Goal: Task Accomplishment & Management: Complete application form

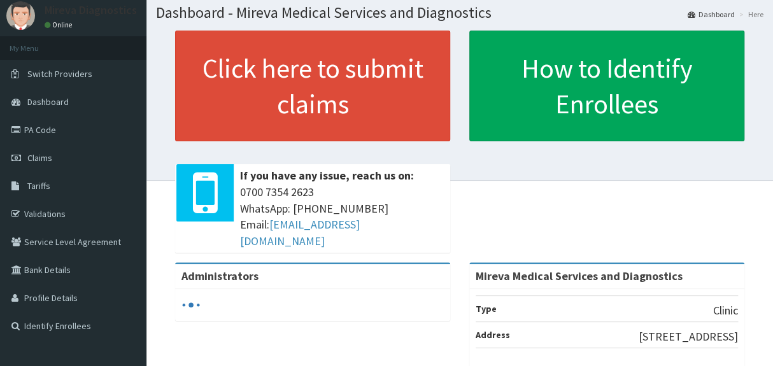
scroll to position [70, 0]
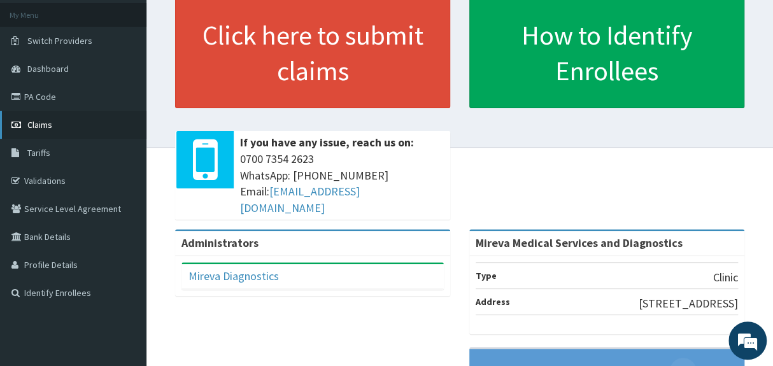
click at [67, 116] on link "Claims" at bounding box center [73, 125] width 146 height 28
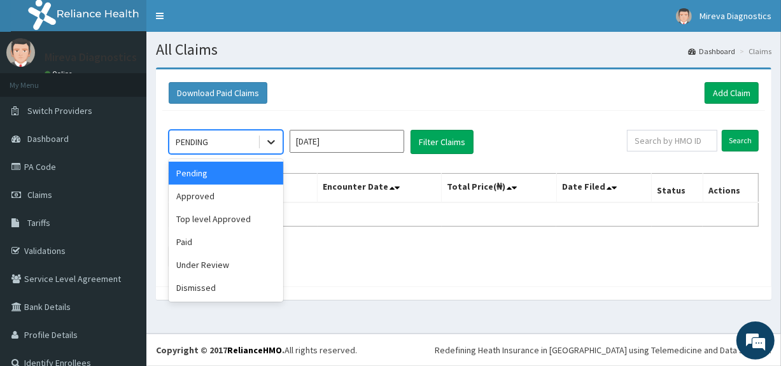
click at [270, 142] on icon at bounding box center [271, 143] width 8 height 4
click at [239, 191] on div "Approved" at bounding box center [226, 196] width 115 height 23
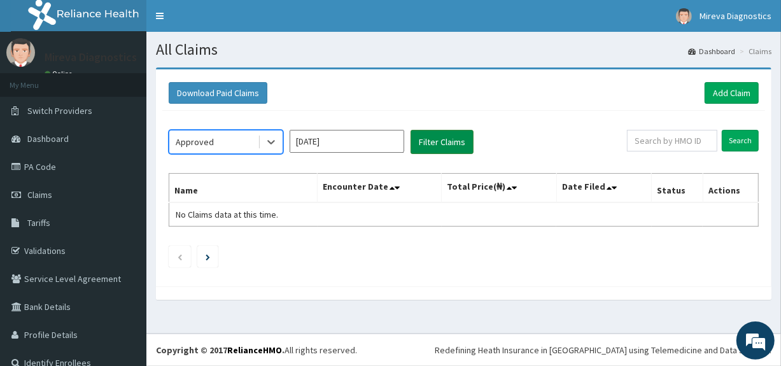
click at [441, 141] on button "Filter Claims" at bounding box center [442, 142] width 63 height 24
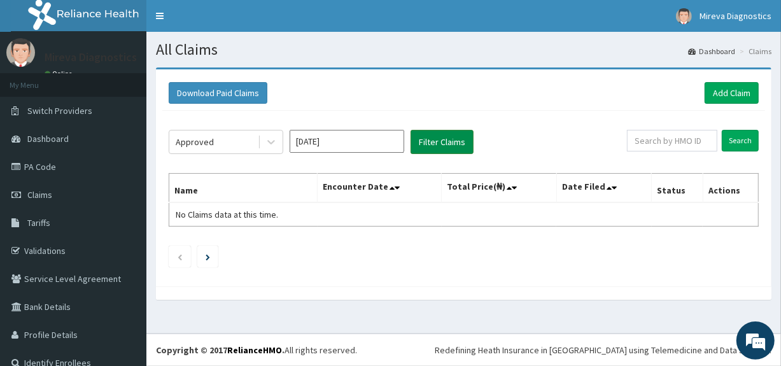
click at [441, 141] on button "Filter Claims" at bounding box center [442, 142] width 63 height 24
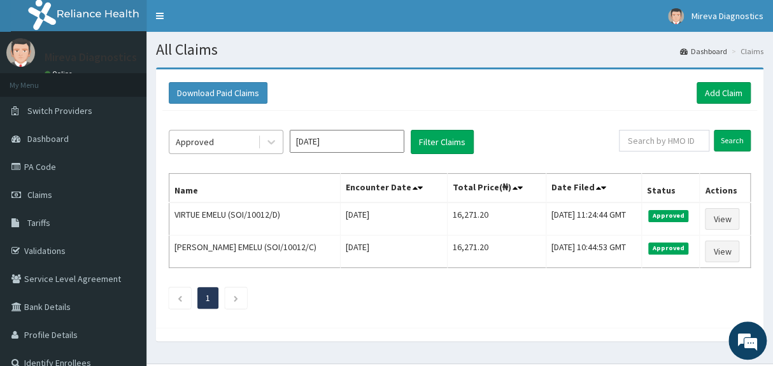
click at [244, 146] on div "Approved" at bounding box center [213, 142] width 88 height 20
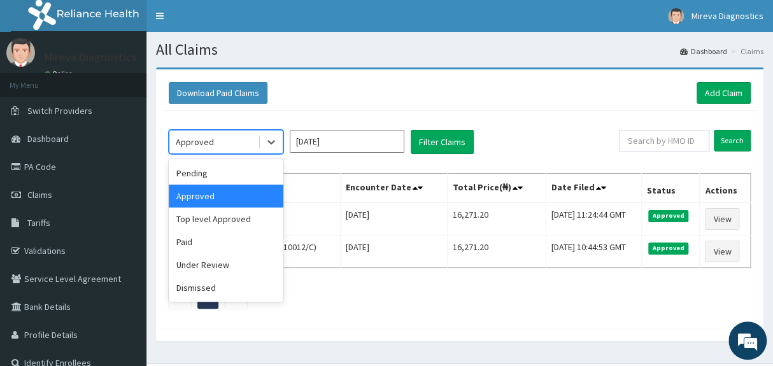
click at [244, 146] on div "Approved" at bounding box center [213, 142] width 88 height 20
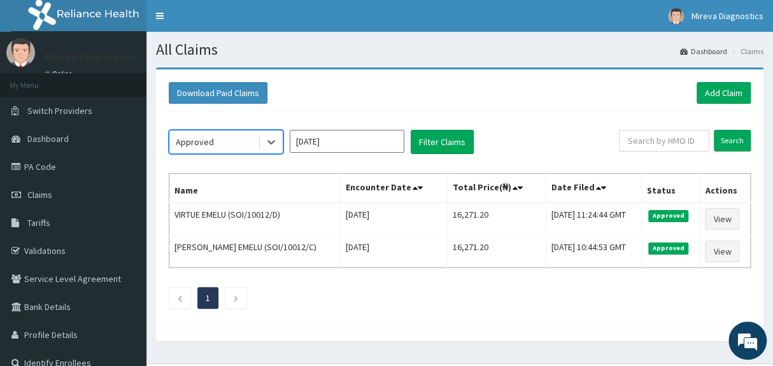
click at [242, 145] on div "Approved" at bounding box center [213, 142] width 88 height 20
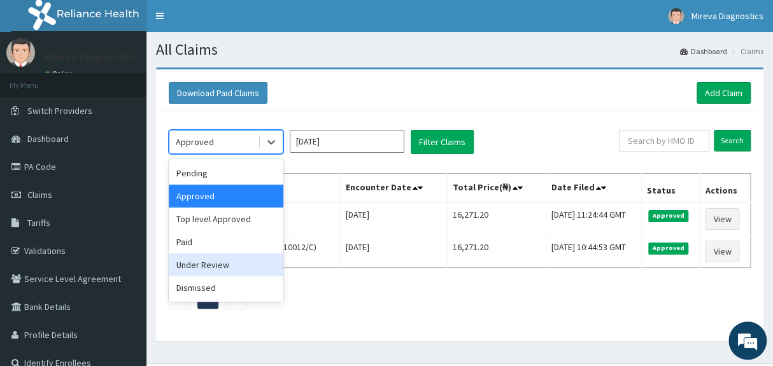
click at [222, 262] on div "Under Review" at bounding box center [226, 264] width 115 height 23
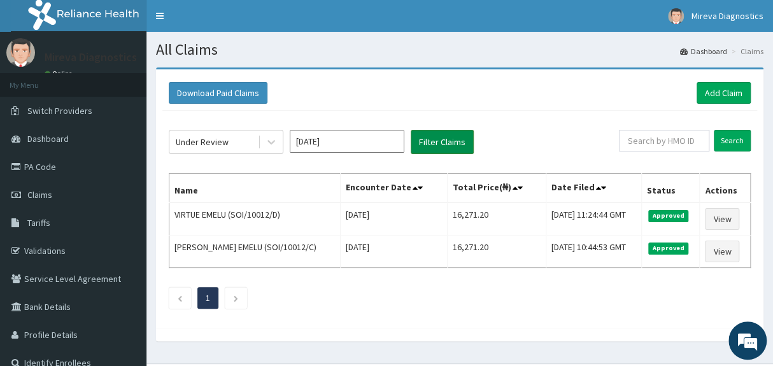
click at [445, 139] on button "Filter Claims" at bounding box center [442, 142] width 63 height 24
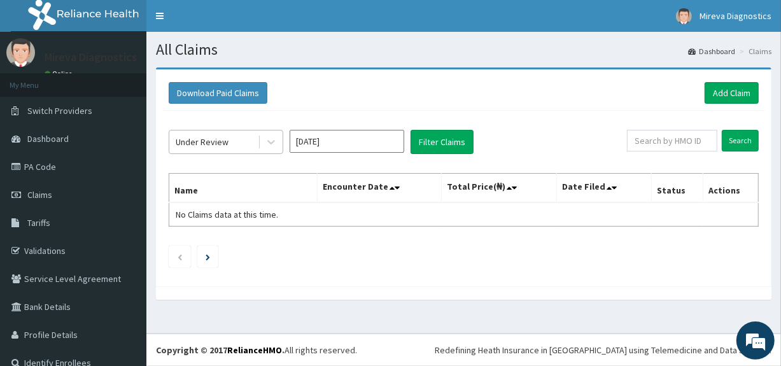
click at [218, 139] on div "Under Review" at bounding box center [202, 142] width 53 height 13
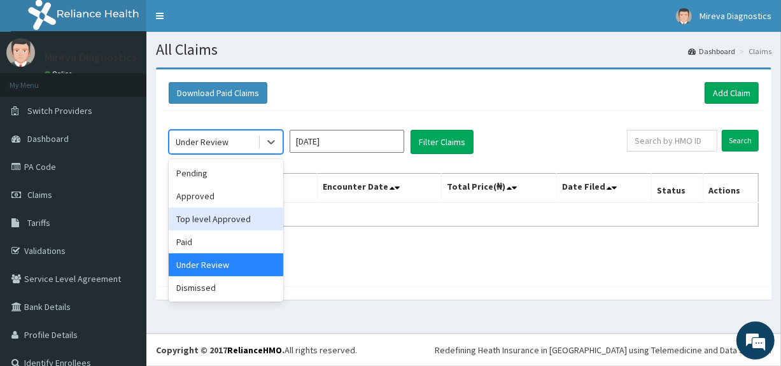
click at [222, 221] on div "Top level Approved" at bounding box center [226, 218] width 115 height 23
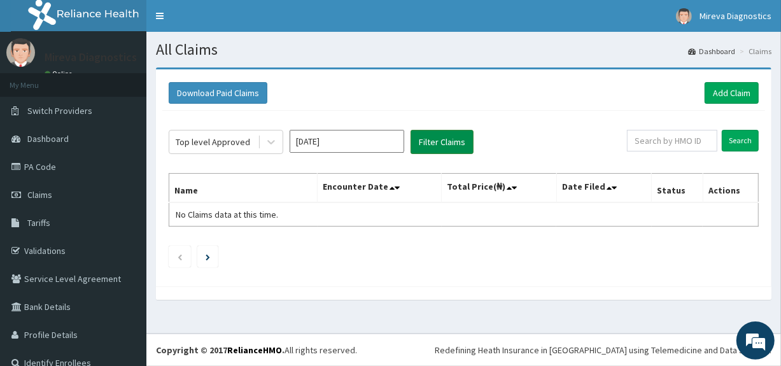
click at [443, 139] on button "Filter Claims" at bounding box center [442, 142] width 63 height 24
click at [216, 150] on div "Top level Approved" at bounding box center [213, 142] width 88 height 20
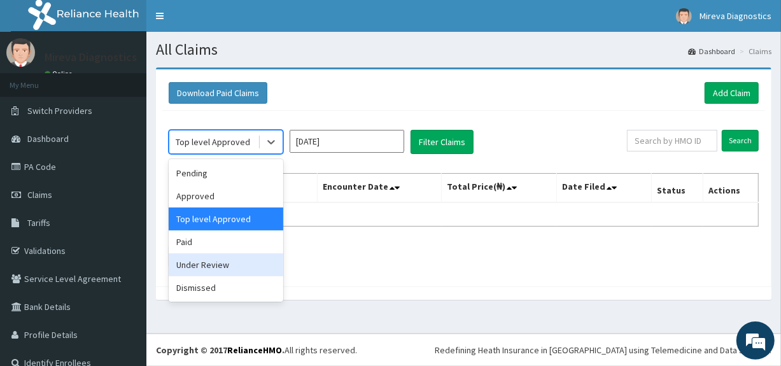
click at [218, 270] on div "Under Review" at bounding box center [226, 264] width 115 height 23
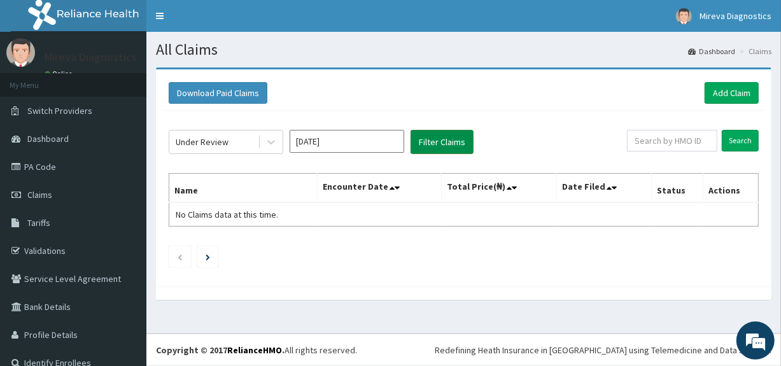
click at [446, 134] on button "Filter Claims" at bounding box center [442, 142] width 63 height 24
click at [444, 139] on button "Filter Claims" at bounding box center [442, 142] width 63 height 24
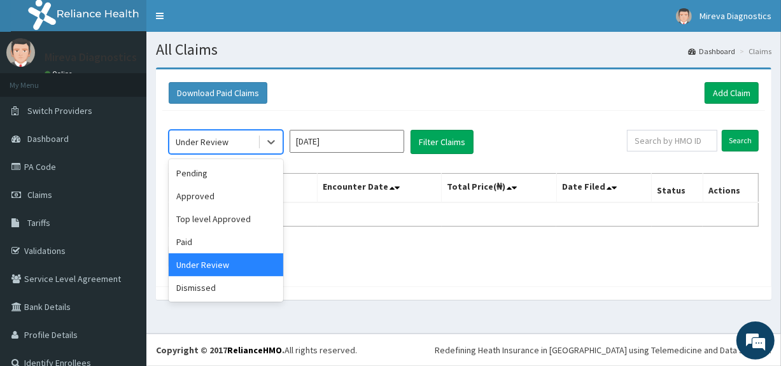
click at [210, 146] on div "Under Review" at bounding box center [202, 142] width 53 height 13
click at [223, 291] on div "Dismissed" at bounding box center [226, 287] width 115 height 23
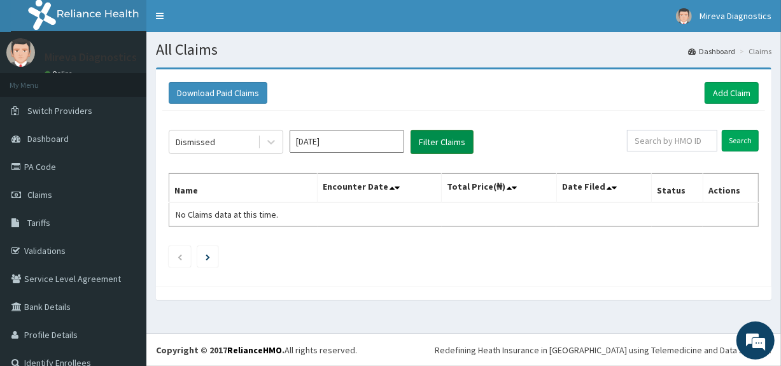
click at [446, 143] on button "Filter Claims" at bounding box center [442, 142] width 63 height 24
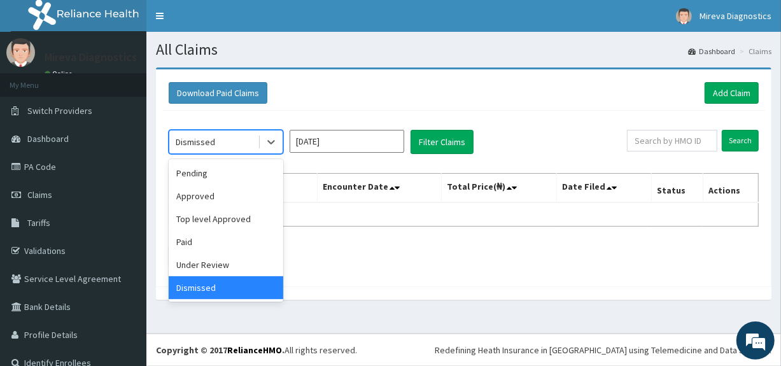
click at [235, 146] on div "Dismissed" at bounding box center [213, 142] width 88 height 20
click at [200, 242] on div "Paid" at bounding box center [226, 241] width 115 height 23
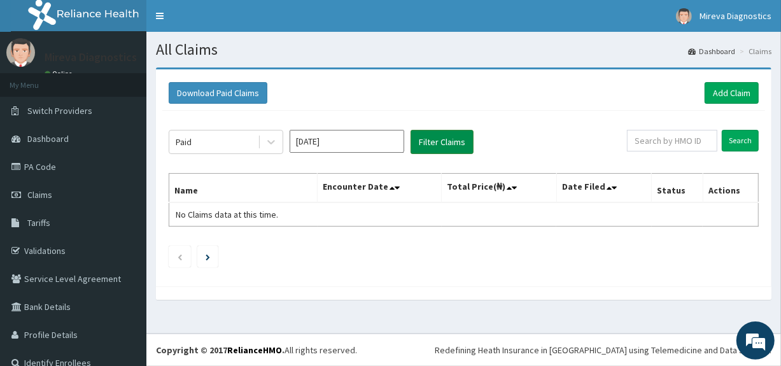
click at [421, 139] on button "Filter Claims" at bounding box center [442, 142] width 63 height 24
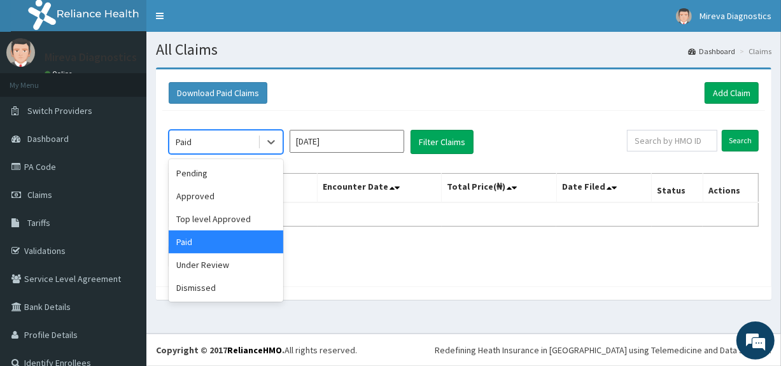
click at [221, 140] on div "Paid" at bounding box center [213, 142] width 88 height 20
click at [209, 172] on div "Pending" at bounding box center [226, 173] width 115 height 23
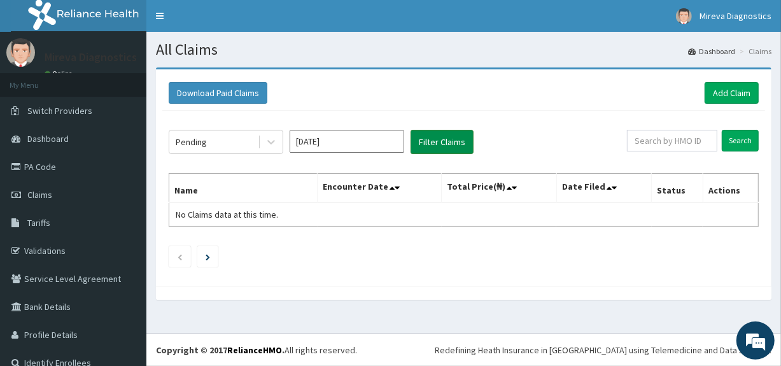
click at [444, 143] on button "Filter Claims" at bounding box center [442, 142] width 63 height 24
click at [246, 144] on div "PENDING" at bounding box center [213, 142] width 88 height 20
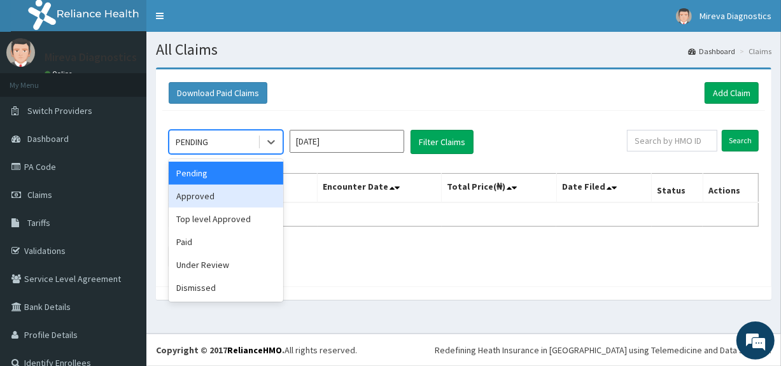
click at [219, 197] on div "Approved" at bounding box center [226, 196] width 115 height 23
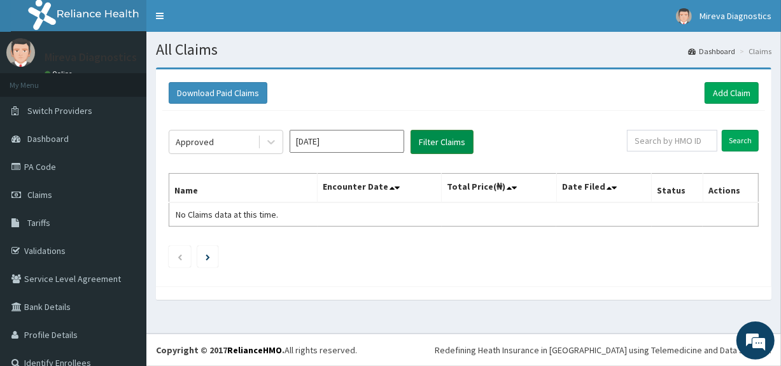
click at [432, 143] on button "Filter Claims" at bounding box center [442, 142] width 63 height 24
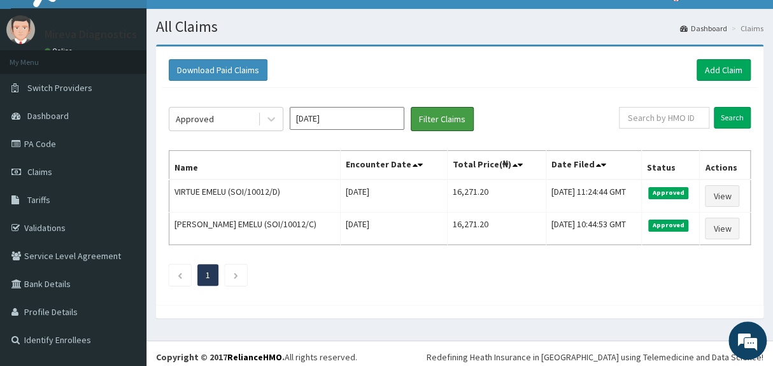
scroll to position [29, 0]
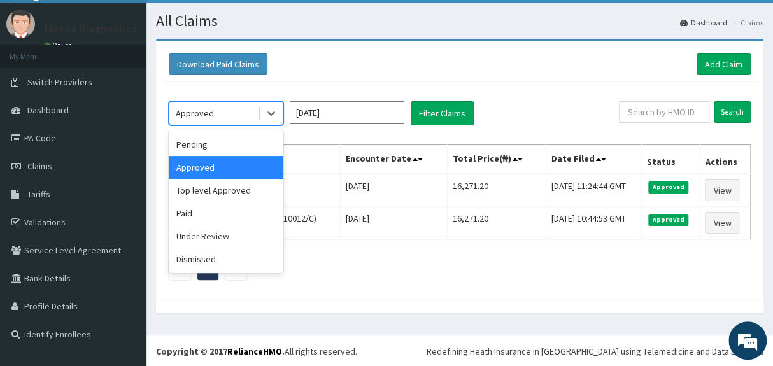
click at [235, 112] on div "Approved" at bounding box center [213, 113] width 88 height 20
click at [224, 146] on div "Pending" at bounding box center [226, 144] width 115 height 23
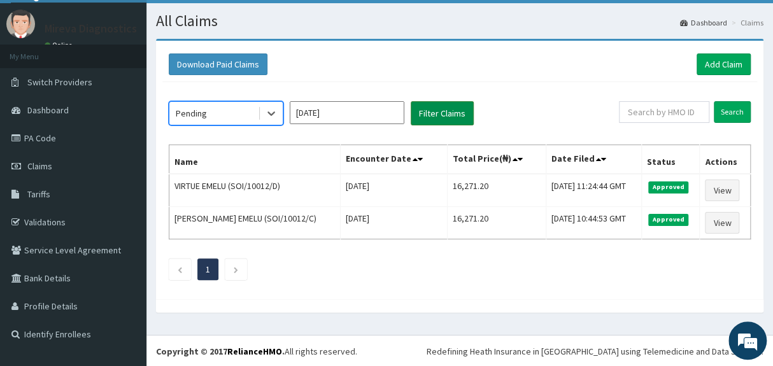
click at [438, 112] on button "Filter Claims" at bounding box center [442, 113] width 63 height 24
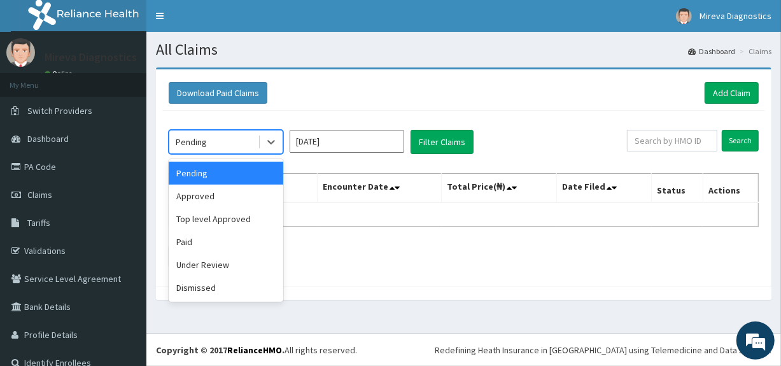
click at [229, 141] on div "Pending" at bounding box center [213, 142] width 88 height 20
click at [207, 266] on div "Under Review" at bounding box center [226, 264] width 115 height 23
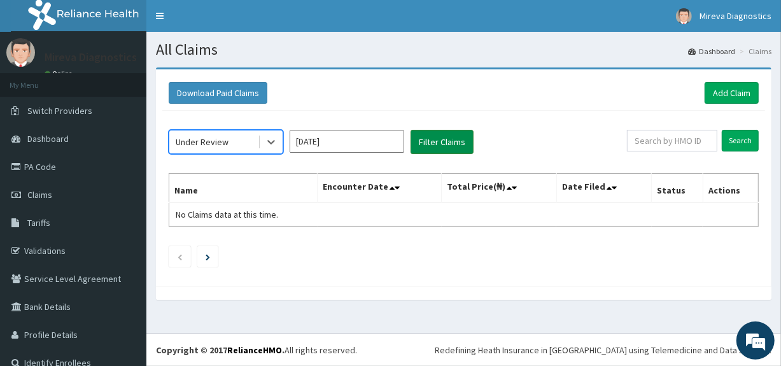
click at [429, 139] on button "Filter Claims" at bounding box center [442, 142] width 63 height 24
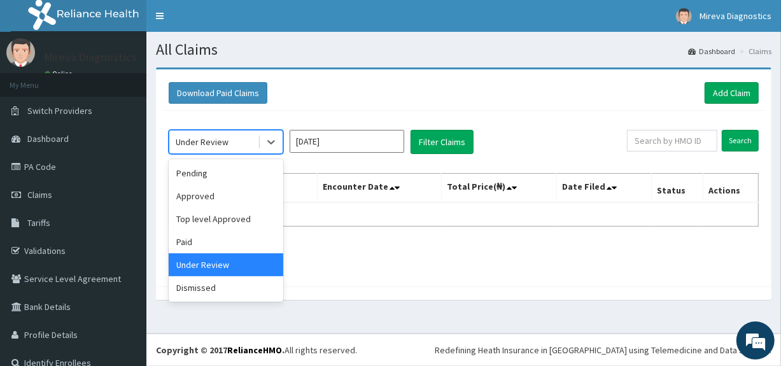
click at [214, 144] on div "Under Review" at bounding box center [202, 142] width 53 height 13
click at [218, 287] on div "Dismissed" at bounding box center [226, 287] width 115 height 23
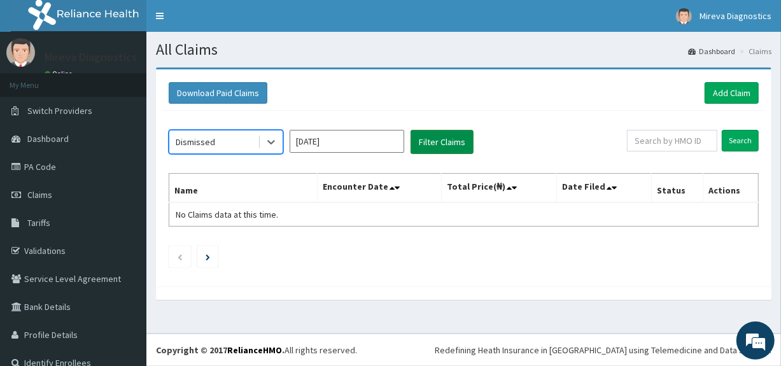
click at [433, 139] on button "Filter Claims" at bounding box center [442, 142] width 63 height 24
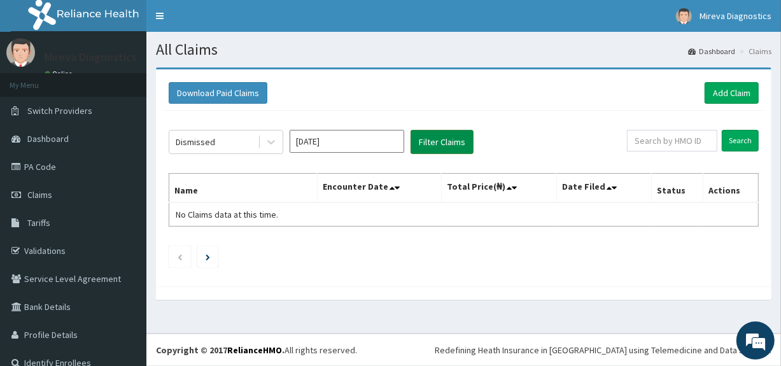
click at [433, 139] on button "Filter Claims" at bounding box center [442, 142] width 63 height 24
click at [216, 144] on div "Dismissed" at bounding box center [213, 142] width 88 height 20
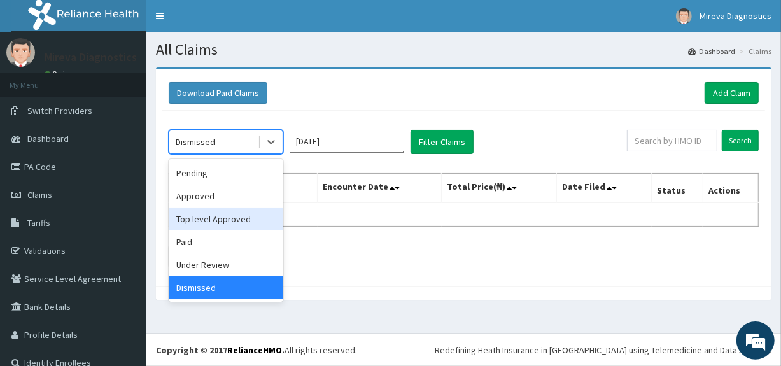
click at [210, 217] on div "Top level Approved" at bounding box center [226, 218] width 115 height 23
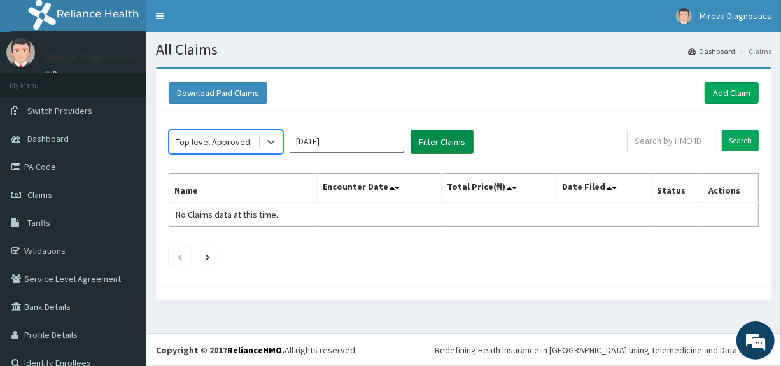
click at [426, 140] on button "Filter Claims" at bounding box center [442, 142] width 63 height 24
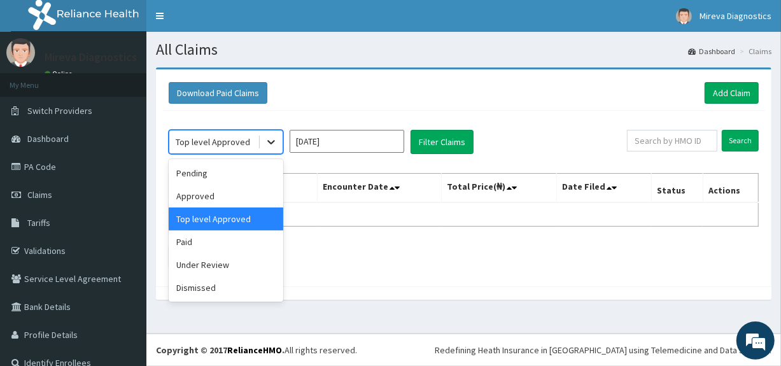
click at [269, 146] on icon at bounding box center [271, 142] width 13 height 13
click at [204, 195] on div "Approved" at bounding box center [226, 196] width 115 height 23
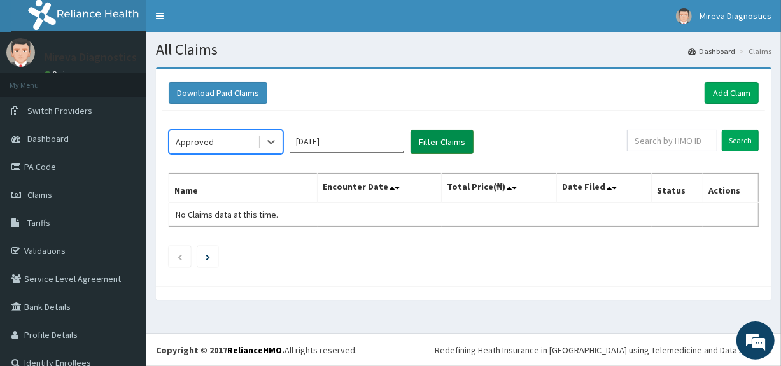
click at [433, 143] on button "Filter Claims" at bounding box center [442, 142] width 63 height 24
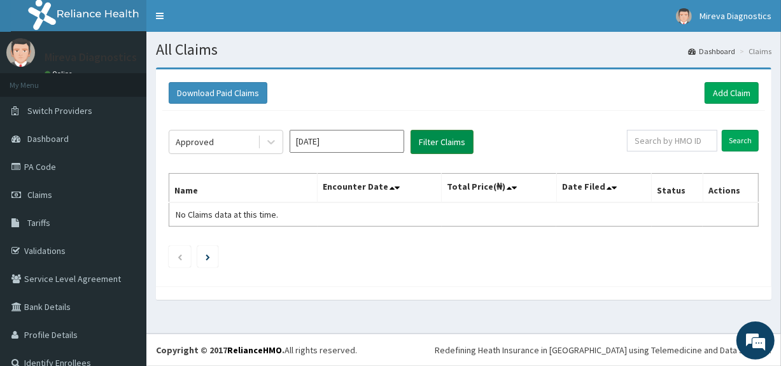
click at [433, 143] on button "Filter Claims" at bounding box center [442, 142] width 63 height 24
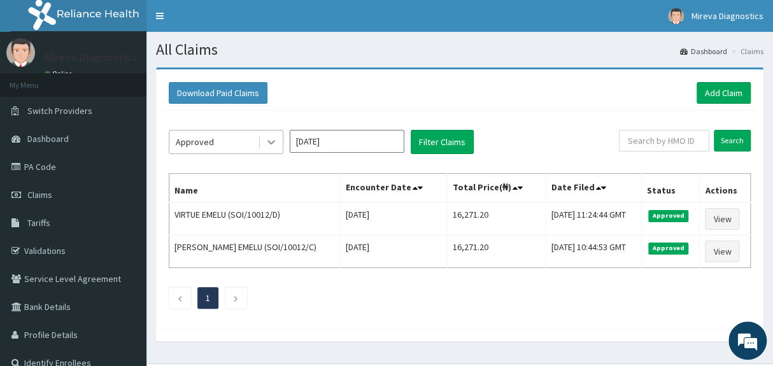
click at [272, 141] on icon at bounding box center [271, 143] width 8 height 4
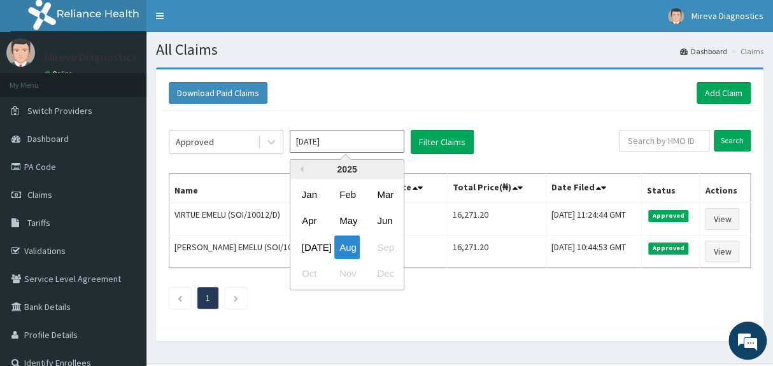
click at [353, 146] on input "Aug 2025" at bounding box center [347, 141] width 115 height 23
click at [348, 218] on div "May" at bounding box center [346, 221] width 25 height 24
type input "May 2025"
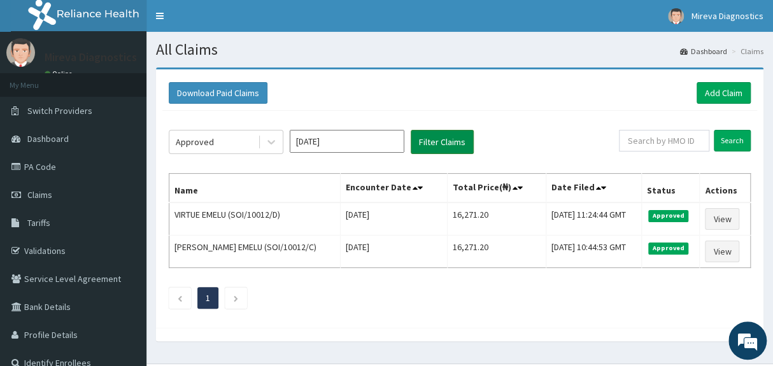
click at [439, 139] on button "Filter Claims" at bounding box center [442, 142] width 63 height 24
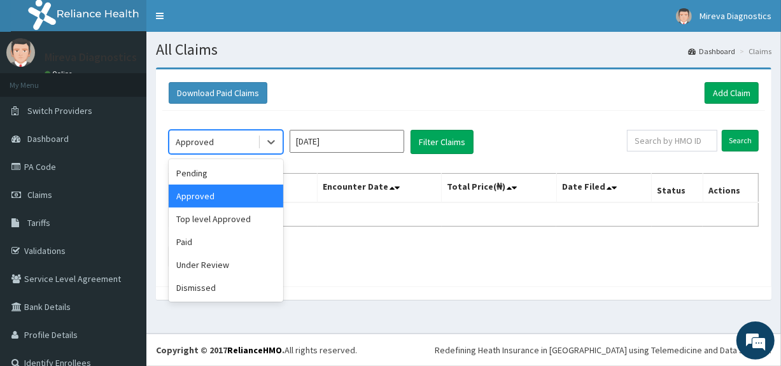
click at [235, 142] on div "Approved" at bounding box center [213, 142] width 88 height 20
click at [225, 175] on div "Pending" at bounding box center [226, 173] width 115 height 23
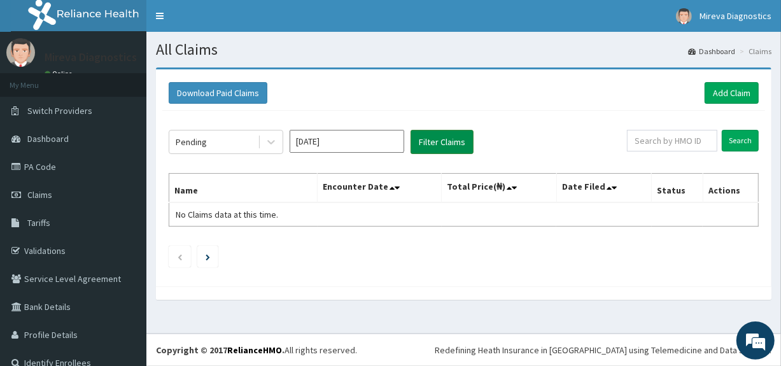
click at [437, 142] on button "Filter Claims" at bounding box center [442, 142] width 63 height 24
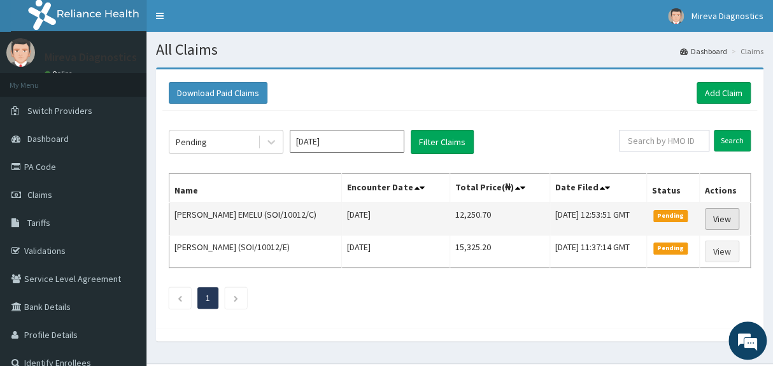
click at [717, 218] on link "View" at bounding box center [722, 219] width 34 height 22
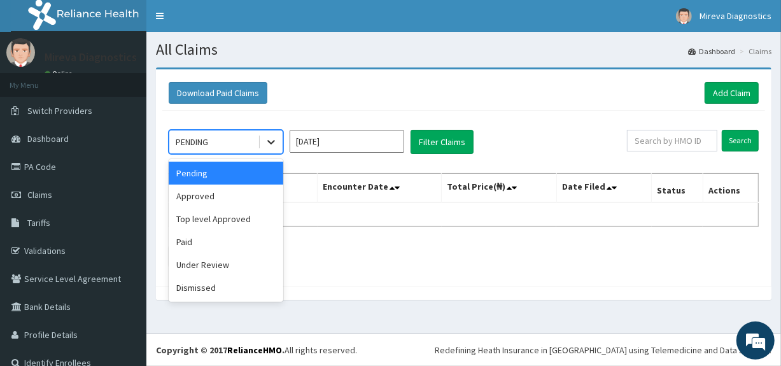
click at [273, 143] on icon at bounding box center [271, 142] width 13 height 13
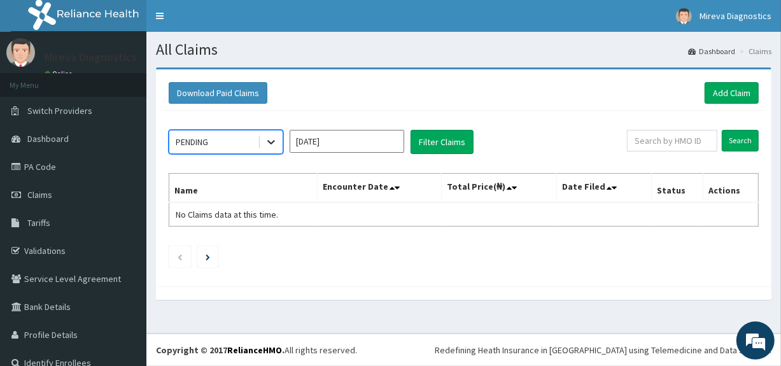
click at [270, 143] on icon at bounding box center [271, 143] width 8 height 4
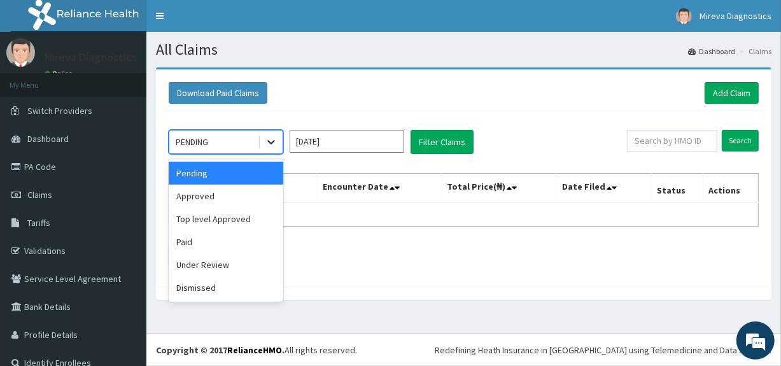
click at [270, 143] on icon at bounding box center [271, 143] width 8 height 4
click at [244, 198] on div "Approved" at bounding box center [226, 196] width 115 height 23
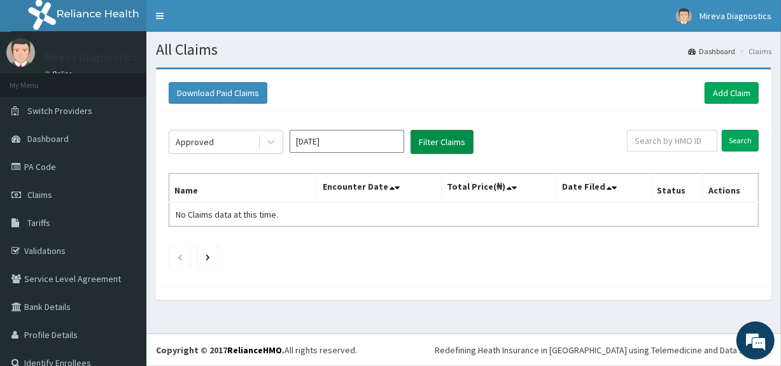
click at [439, 146] on button "Filter Claims" at bounding box center [442, 142] width 63 height 24
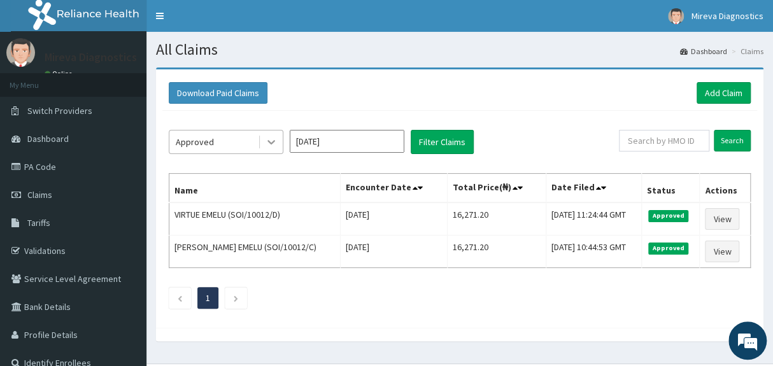
click at [267, 142] on icon at bounding box center [271, 142] width 13 height 13
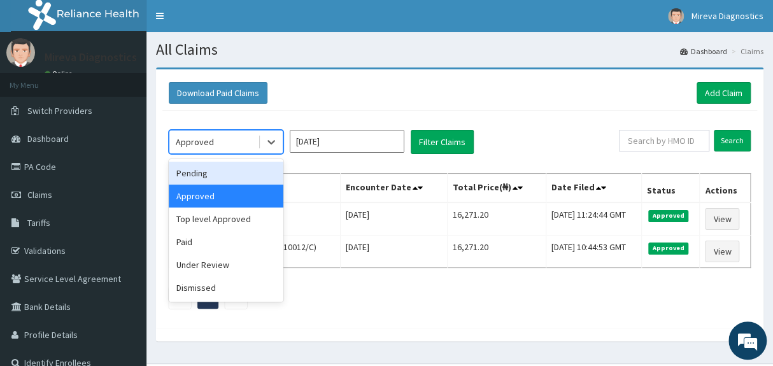
click at [233, 173] on div "Pending" at bounding box center [226, 173] width 115 height 23
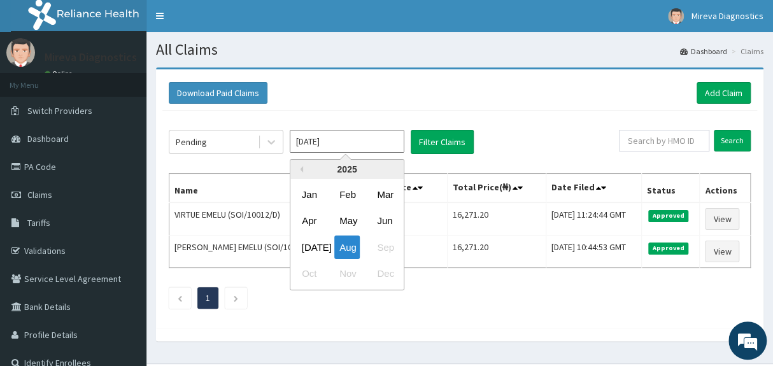
click at [348, 141] on input "Aug 2025" at bounding box center [347, 141] width 115 height 23
click at [350, 218] on div "May" at bounding box center [346, 221] width 25 height 24
type input "May 2025"
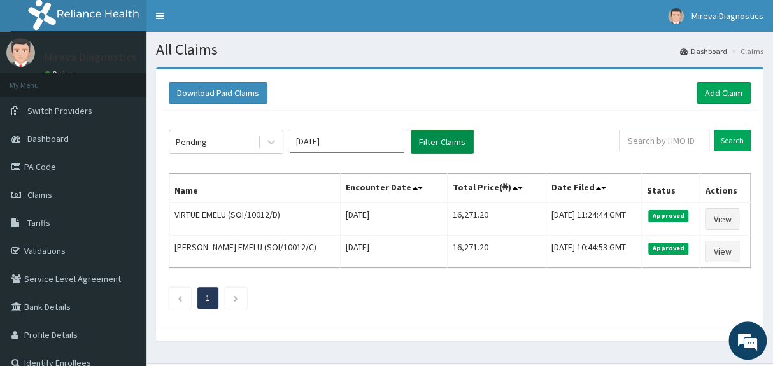
click at [444, 139] on button "Filter Claims" at bounding box center [442, 142] width 63 height 24
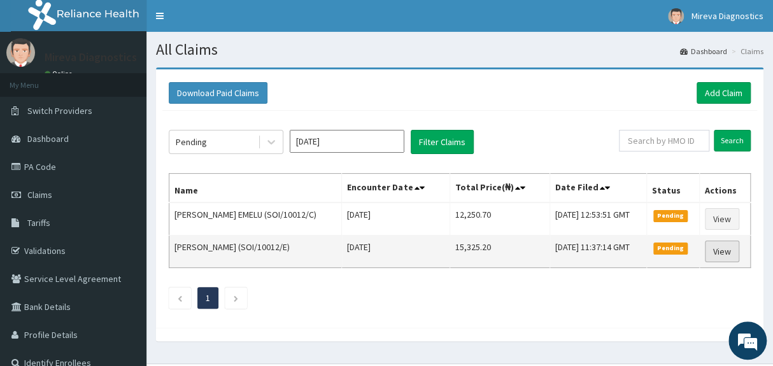
click at [719, 248] on link "View" at bounding box center [722, 252] width 34 height 22
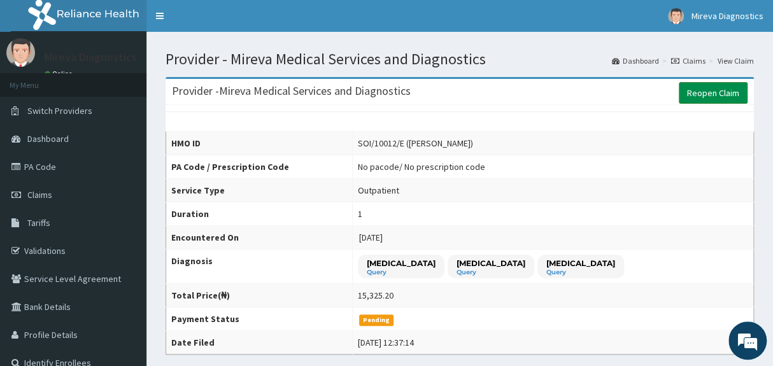
click at [722, 94] on link "Reopen Claim" at bounding box center [712, 93] width 69 height 22
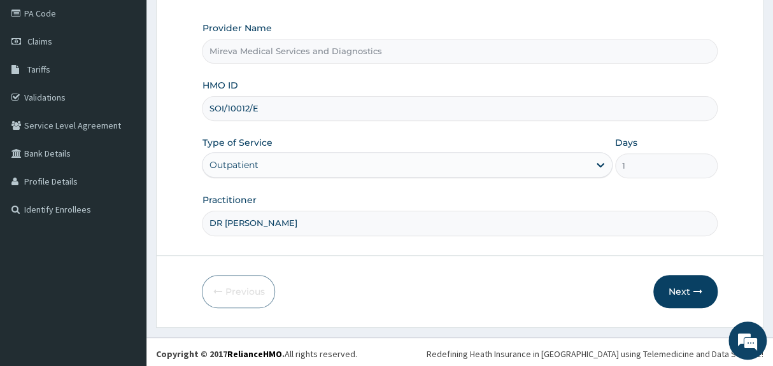
scroll to position [155, 0]
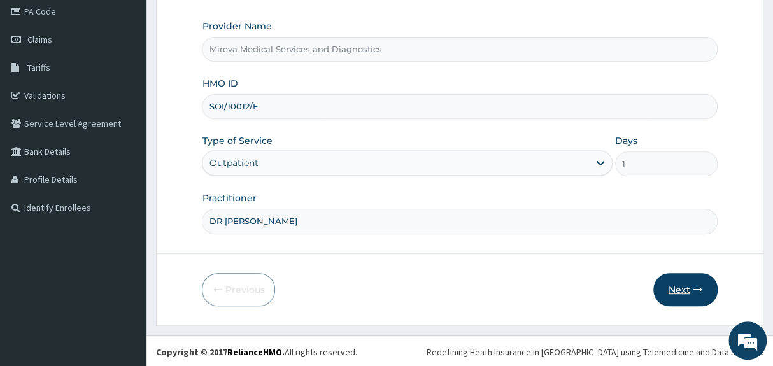
click at [682, 283] on button "Next" at bounding box center [685, 289] width 64 height 33
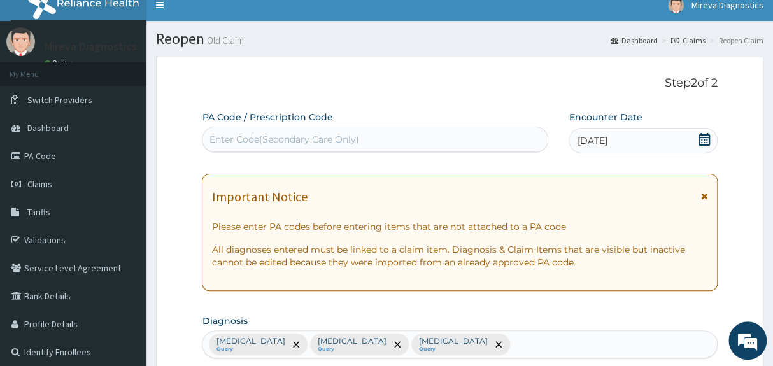
scroll to position [0, 0]
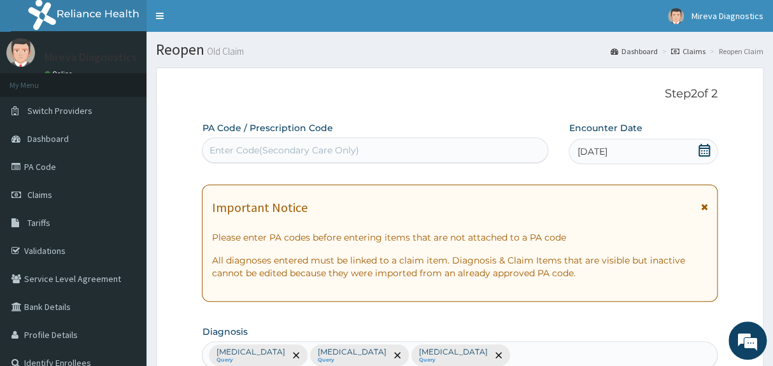
click at [702, 148] on icon at bounding box center [704, 150] width 13 height 13
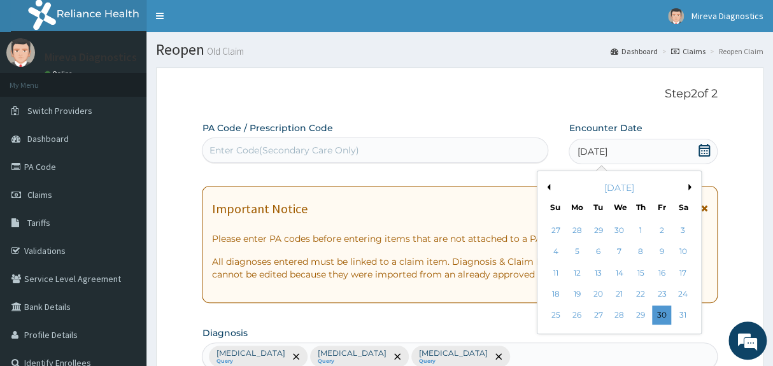
click at [689, 185] on button "Next Month" at bounding box center [692, 187] width 6 height 6
click at [687, 186] on div "July 2025" at bounding box center [618, 187] width 153 height 13
click at [689, 185] on button "Next Month" at bounding box center [692, 187] width 6 height 6
click at [690, 185] on button "Next Month" at bounding box center [692, 187] width 6 height 6
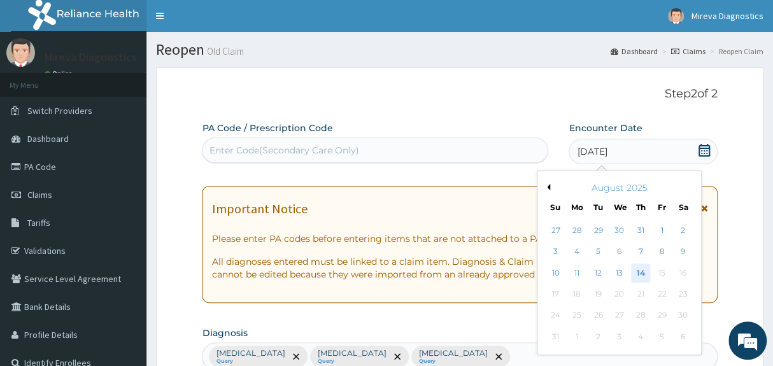
click at [638, 269] on div "14" at bounding box center [640, 272] width 19 height 19
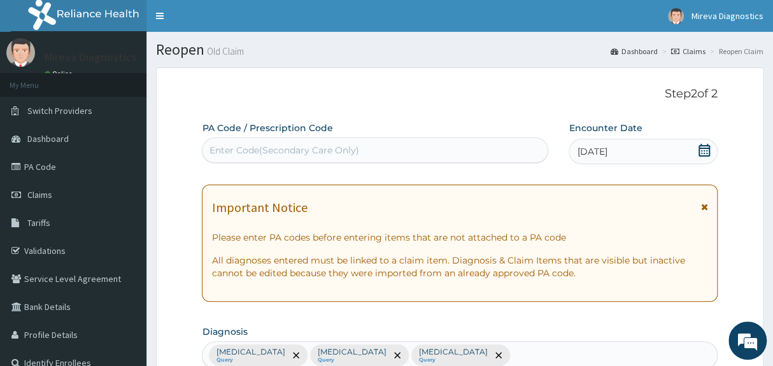
click at [638, 269] on p "All diagnoses entered must be linked to a claim item. Diagnosis & Claim Items t…" at bounding box center [459, 266] width 496 height 25
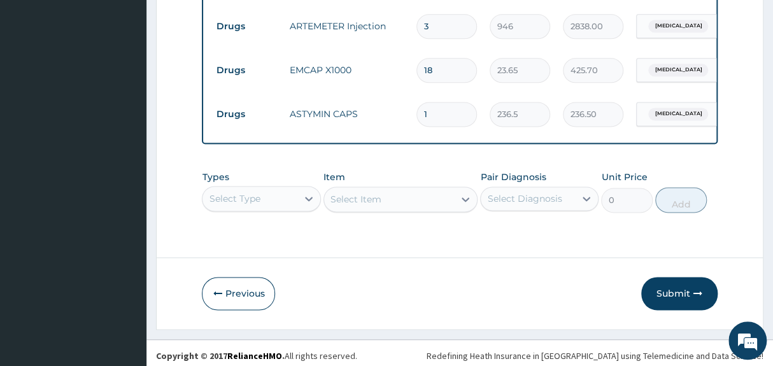
scroll to position [707, 0]
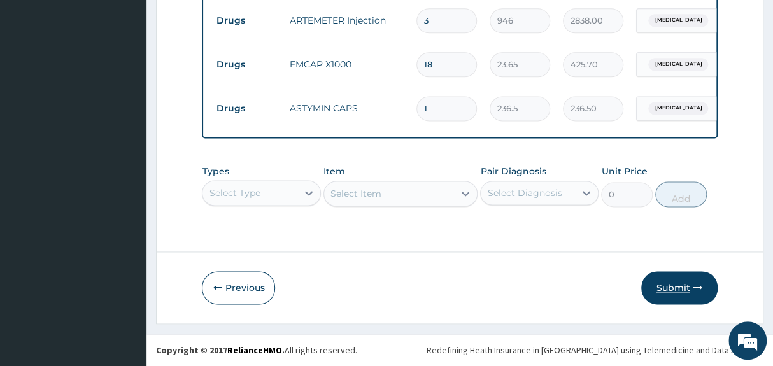
click at [681, 288] on button "Submit" at bounding box center [679, 287] width 76 height 33
click at [687, 291] on button "Submit" at bounding box center [679, 287] width 76 height 33
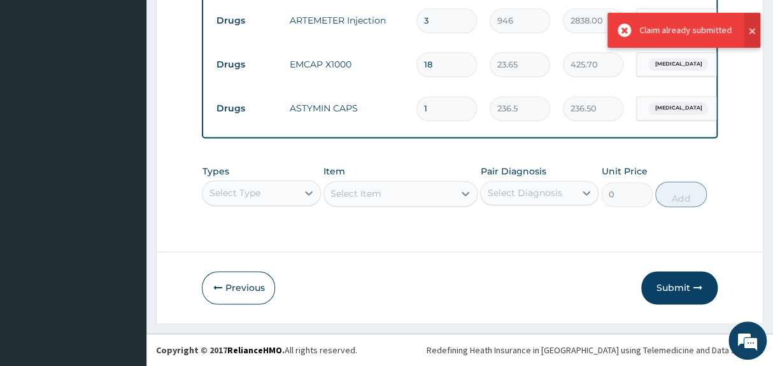
click at [752, 32] on button at bounding box center [751, 30] width 17 height 35
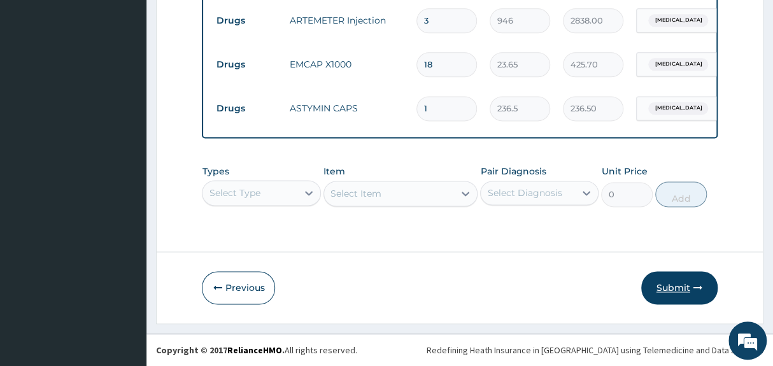
click at [687, 284] on button "Submit" at bounding box center [679, 287] width 76 height 33
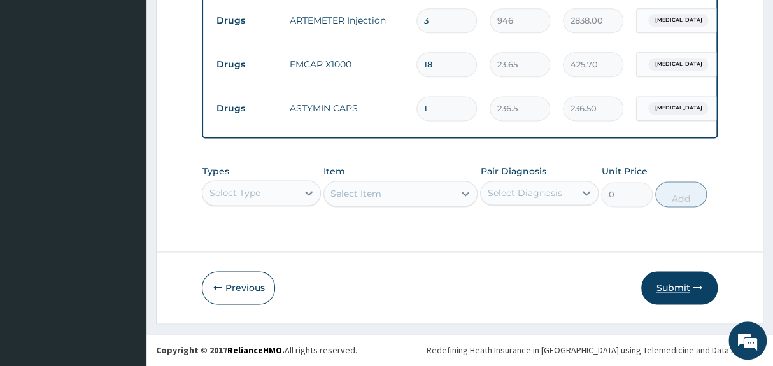
click at [682, 283] on button "Submit" at bounding box center [679, 287] width 76 height 33
click at [681, 285] on button "Submit" at bounding box center [679, 287] width 76 height 33
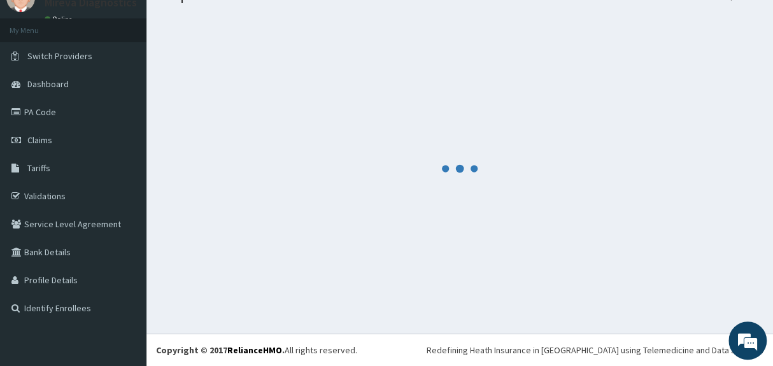
scroll to position [55, 0]
click at [681, 285] on div at bounding box center [459, 168] width 607 height 311
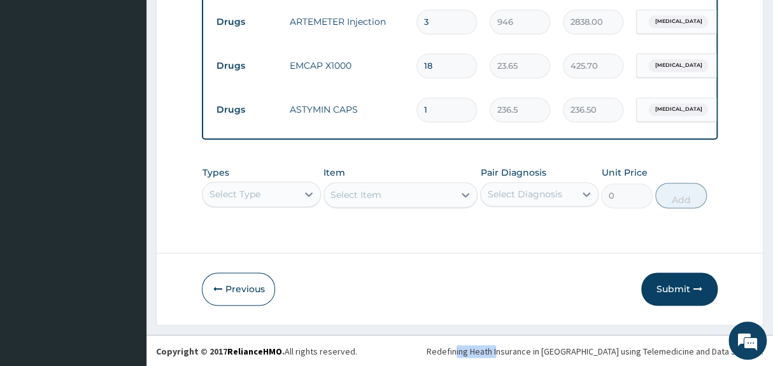
scroll to position [707, 0]
click at [673, 288] on button "Submit" at bounding box center [679, 287] width 76 height 33
